Goal: Check status

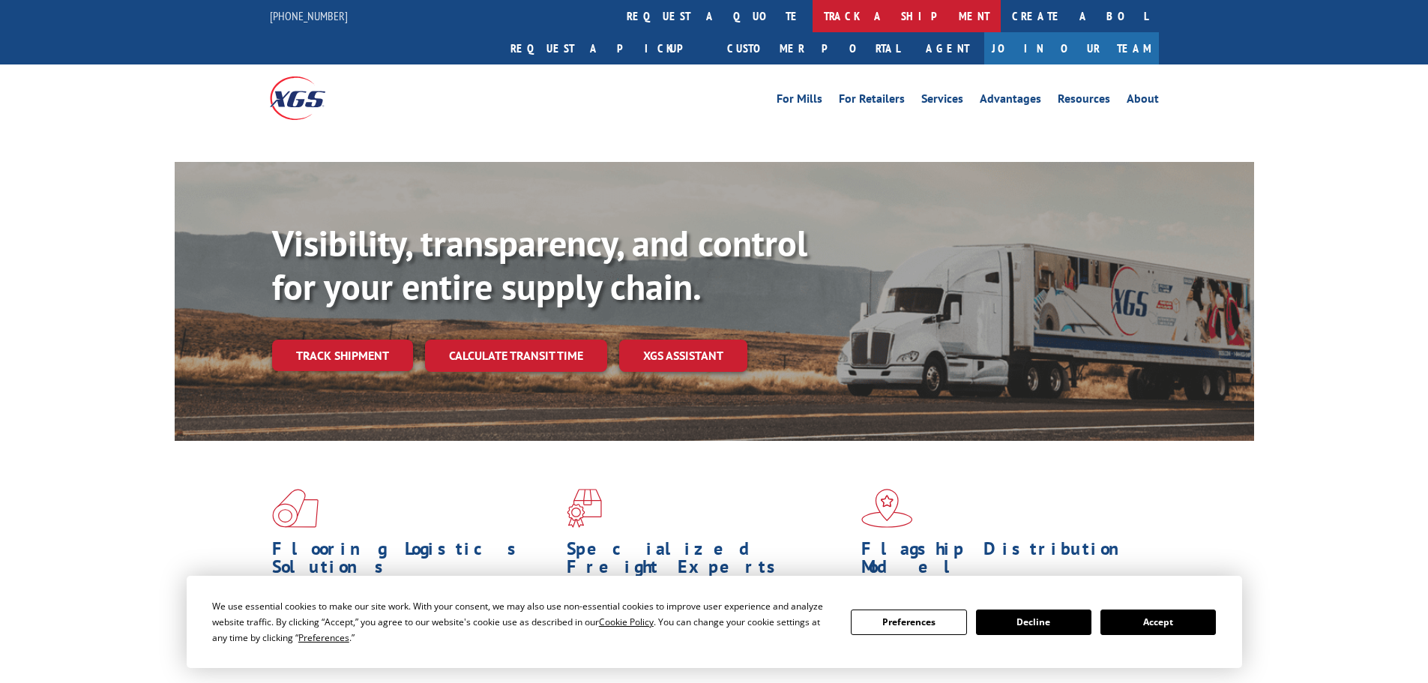
click at [812, 11] on link "track a shipment" at bounding box center [906, 16] width 188 height 32
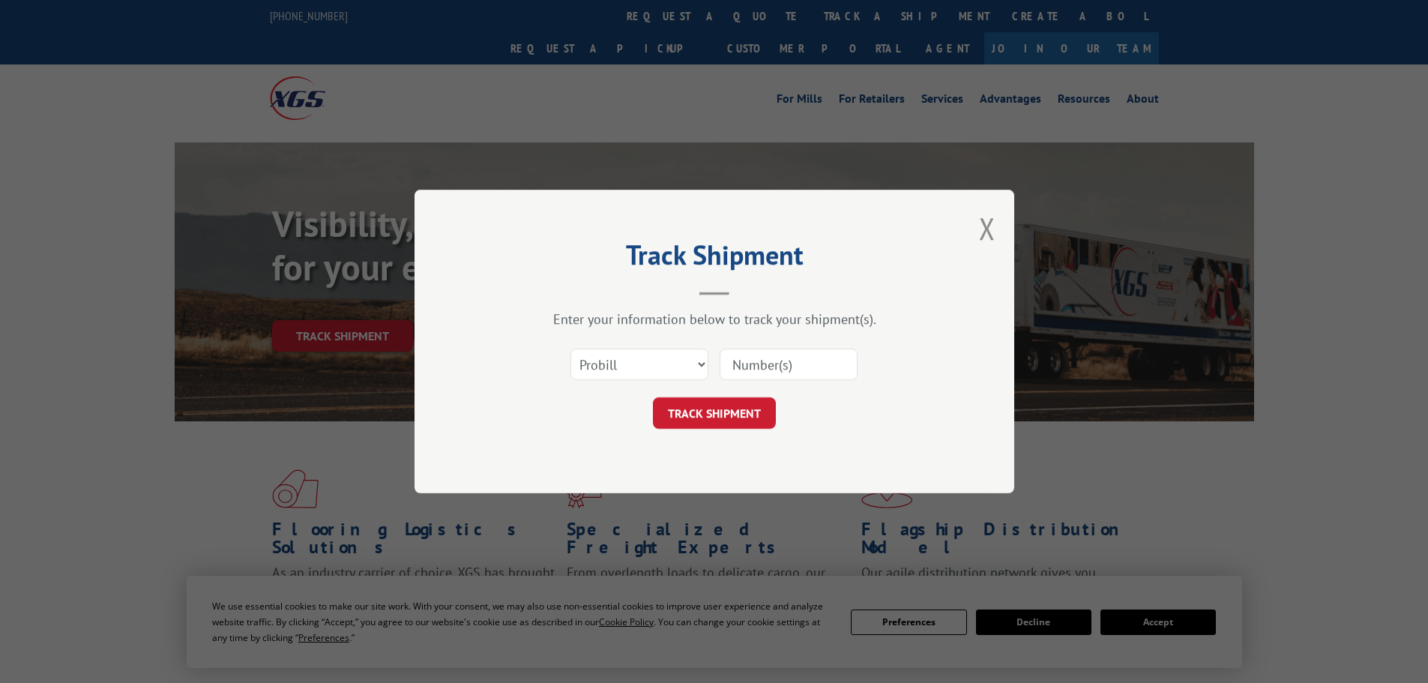
click at [647, 365] on select "Select category... Probill BOL PO" at bounding box center [639, 363] width 138 height 31
click at [570, 348] on select "Select category... Probill BOL PO" at bounding box center [639, 363] width 138 height 31
click at [765, 373] on input at bounding box center [788, 363] width 138 height 31
paste input "16691810"
type input "16691810"
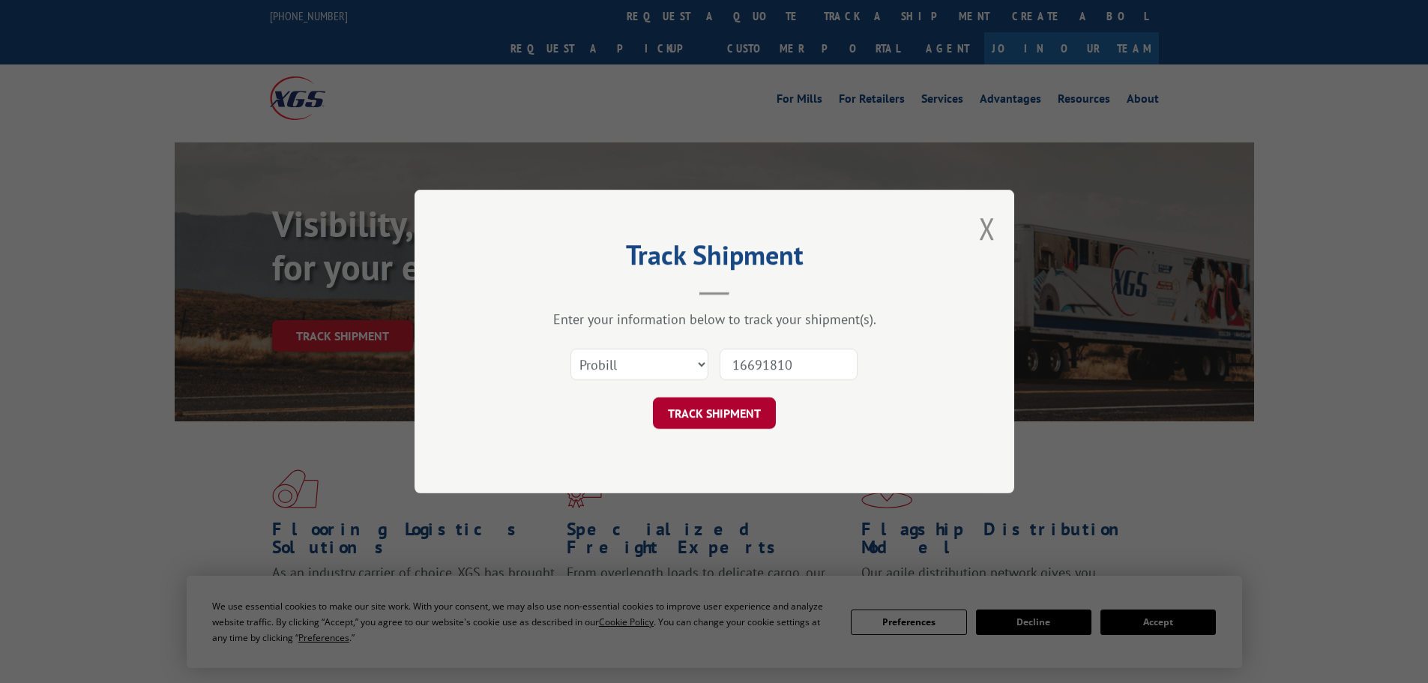
click at [710, 420] on button "TRACK SHIPMENT" at bounding box center [714, 412] width 123 height 31
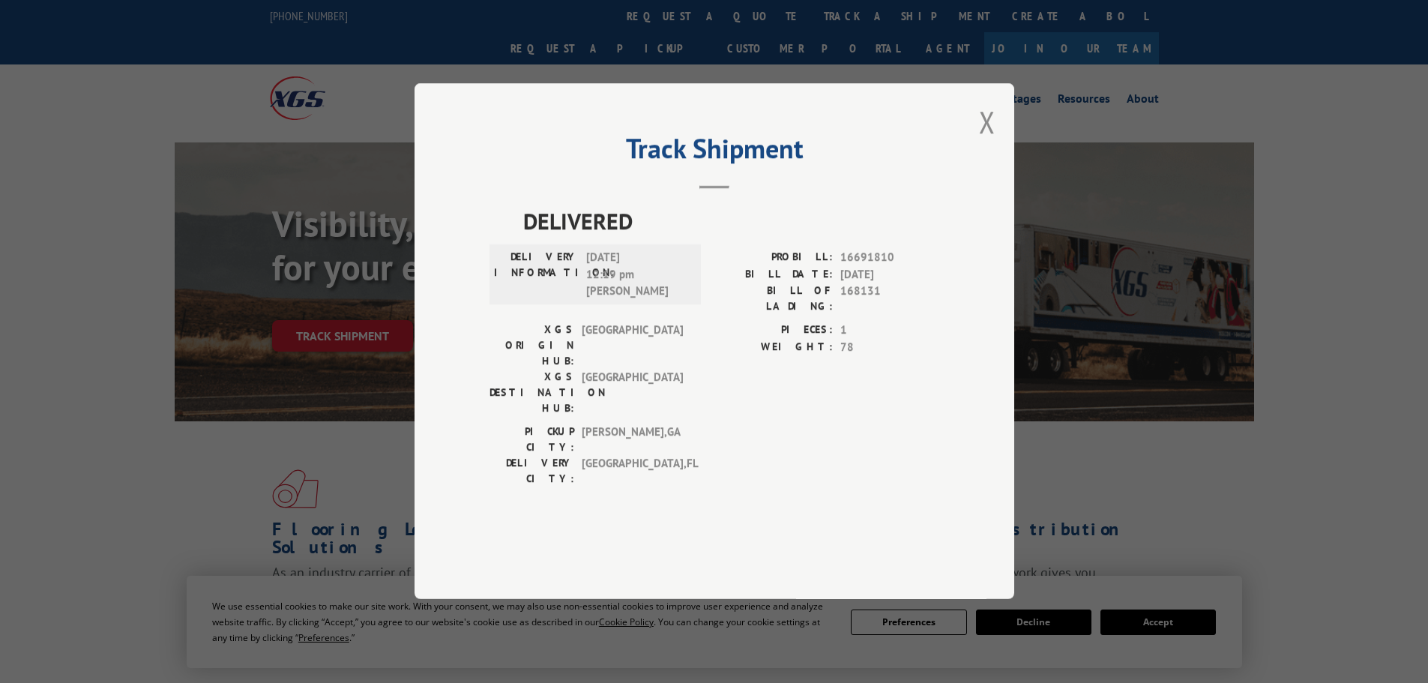
drag, startPoint x: 985, startPoint y: 164, endPoint x: 713, endPoint y: 14, distance: 310.6
click at [972, 157] on div "Track Shipment DELIVERED DELIVERY INFORMATION: [DATE] 12:19 pm [PERSON_NAME]: 1…" at bounding box center [714, 341] width 600 height 516
click at [988, 142] on button "Close modal" at bounding box center [987, 122] width 16 height 40
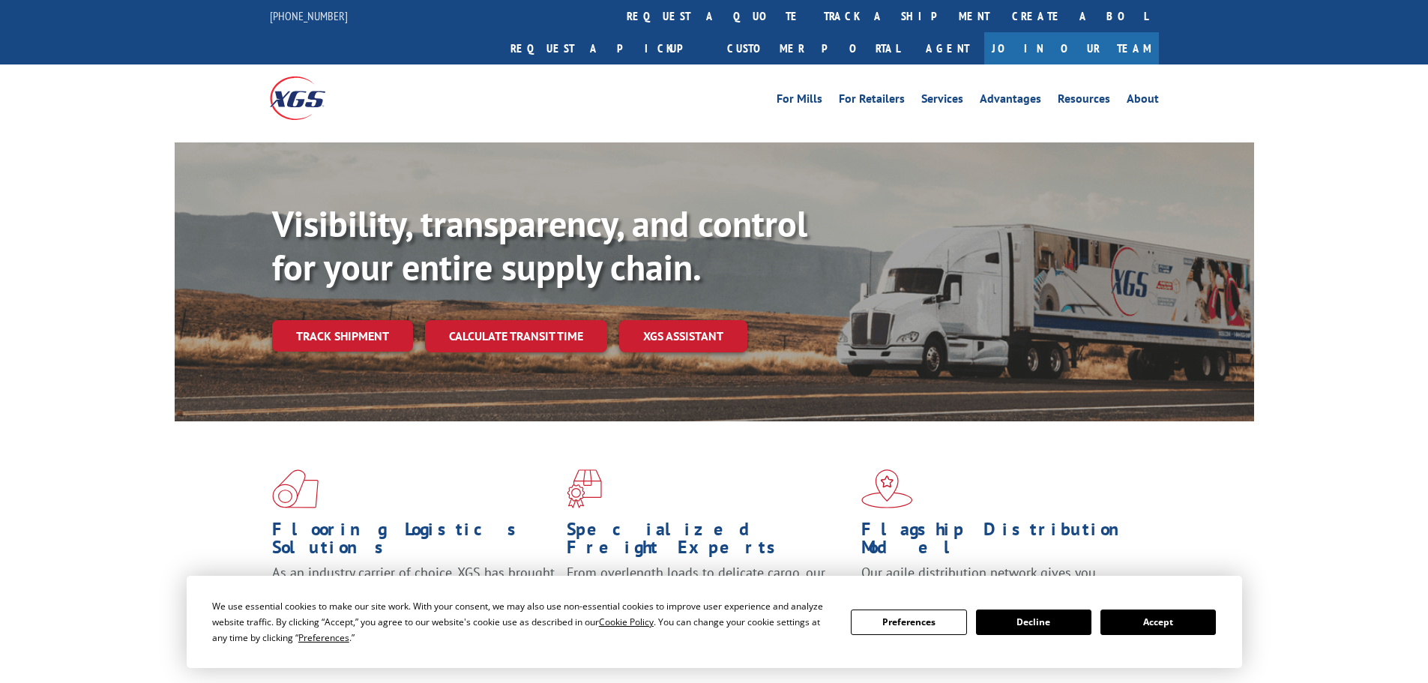
drag, startPoint x: 661, startPoint y: 7, endPoint x: 656, endPoint y: 15, distance: 8.7
click at [812, 8] on link "track a shipment" at bounding box center [906, 16] width 188 height 32
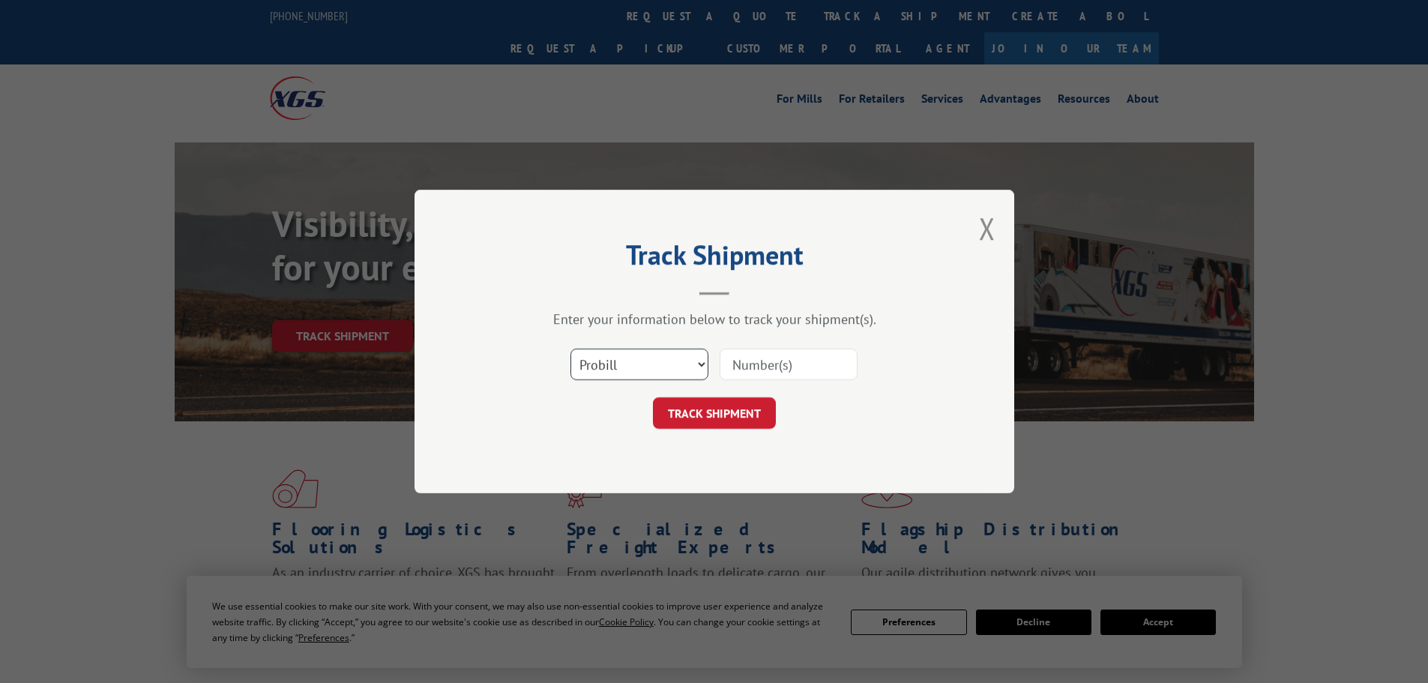
drag, startPoint x: 648, startPoint y: 365, endPoint x: 639, endPoint y: 379, distance: 16.8
click at [648, 365] on select "Select category... Probill BOL PO" at bounding box center [639, 363] width 138 height 31
select select "bol"
click at [570, 348] on select "Select category... Probill BOL PO" at bounding box center [639, 363] width 138 height 31
click at [746, 368] on input at bounding box center [788, 363] width 138 height 31
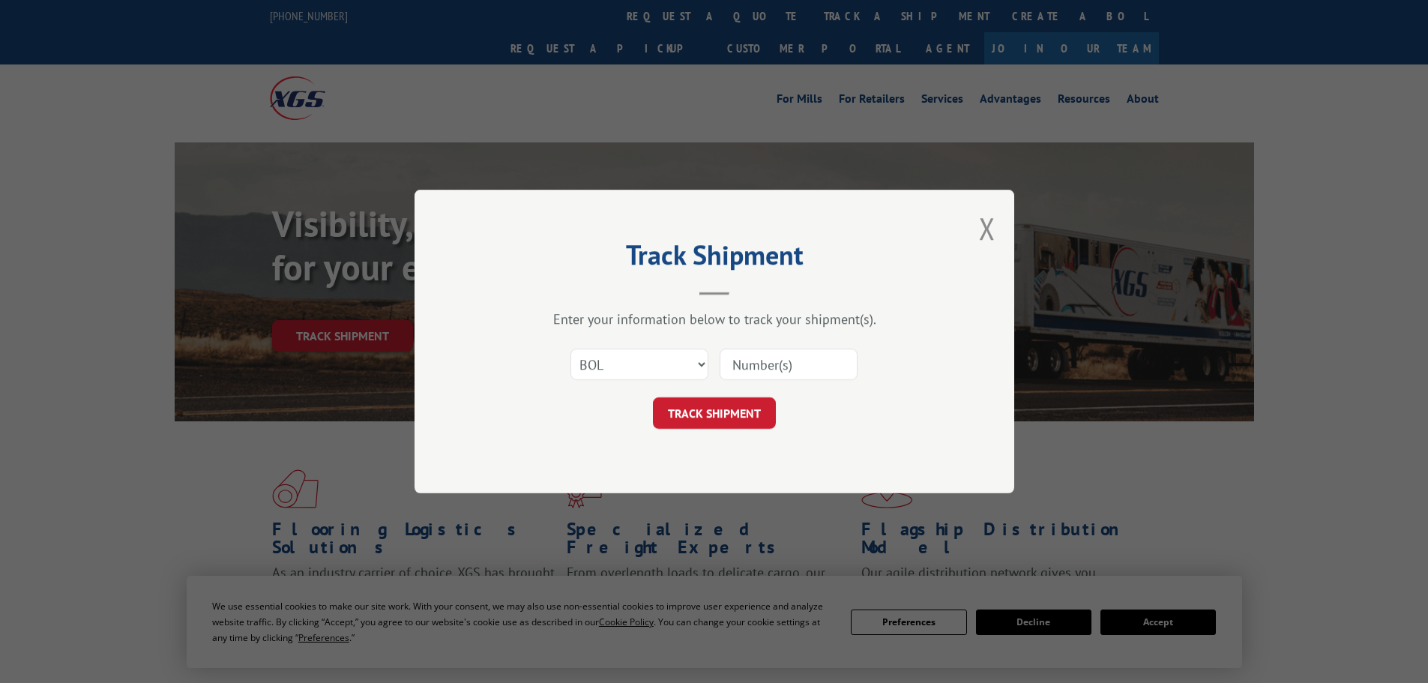
paste input "04511300016691810"
type input "04511300016691810"
click at [717, 409] on button "TRACK SHIPMENT" at bounding box center [714, 412] width 123 height 31
